Goal: Navigation & Orientation: Find specific page/section

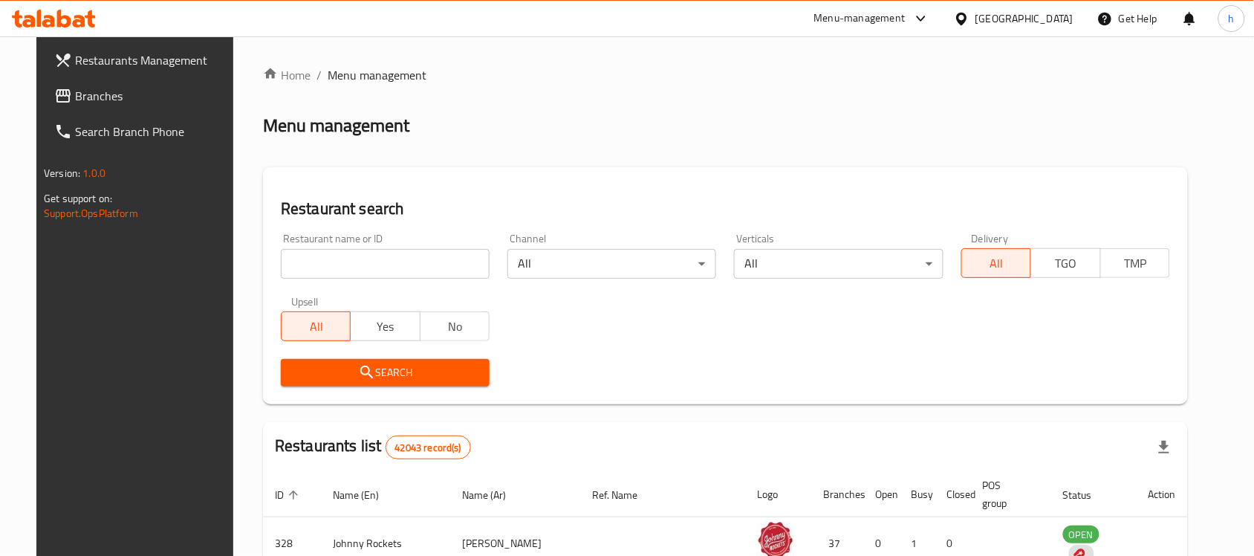
click at [892, 19] on div "Menu-management" at bounding box center [859, 19] width 91 height 18
click at [766, 98] on div "Global Quality Control Center" at bounding box center [787, 100] width 130 height 16
